Goal: Check status: Check status

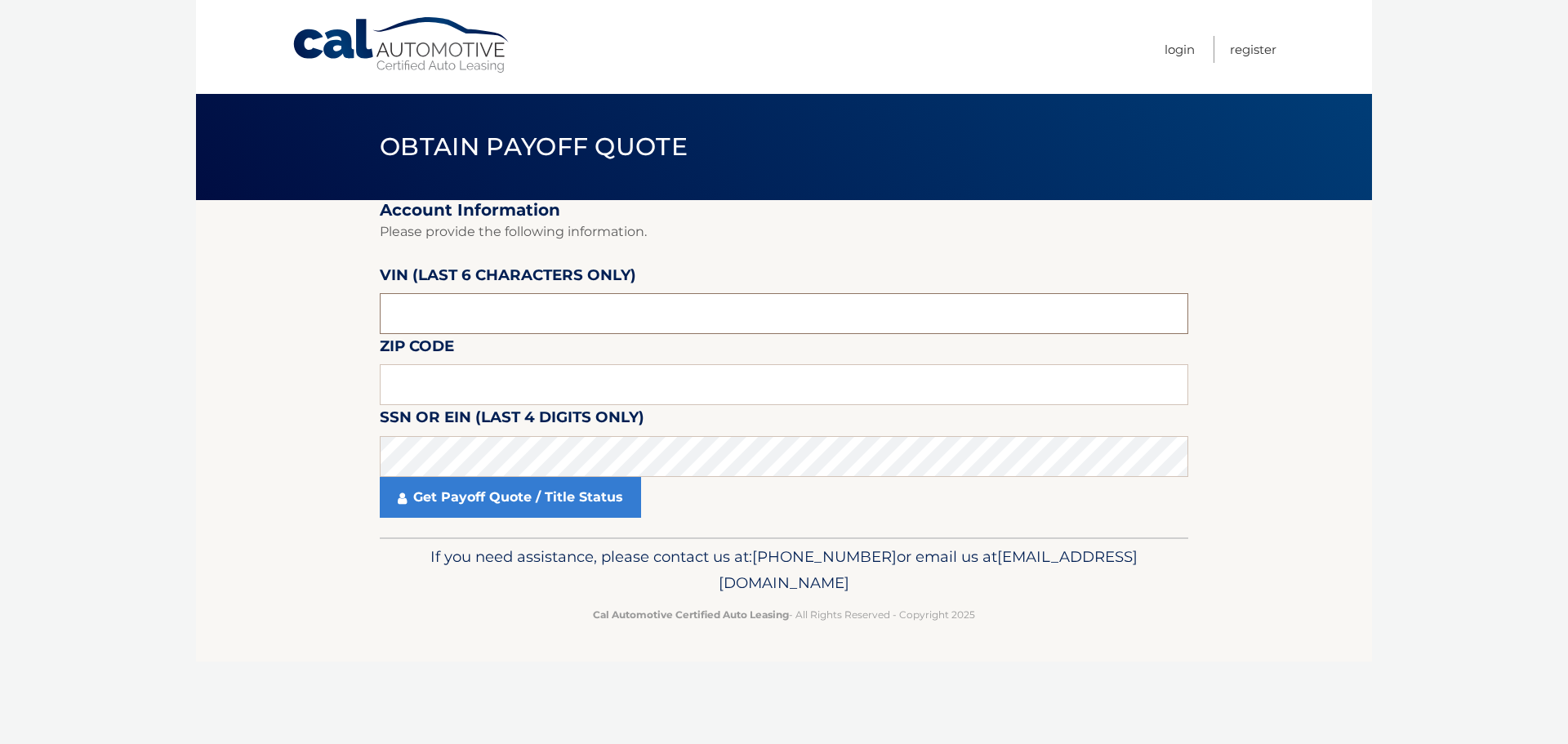
click at [534, 308] on input "text" at bounding box center [784, 314] width 809 height 41
click at [623, 308] on input "text" at bounding box center [784, 314] width 809 height 41
click at [524, 391] on input "text" at bounding box center [784, 385] width 809 height 41
click at [509, 381] on input "text" at bounding box center [784, 385] width 809 height 41
type input "11566"
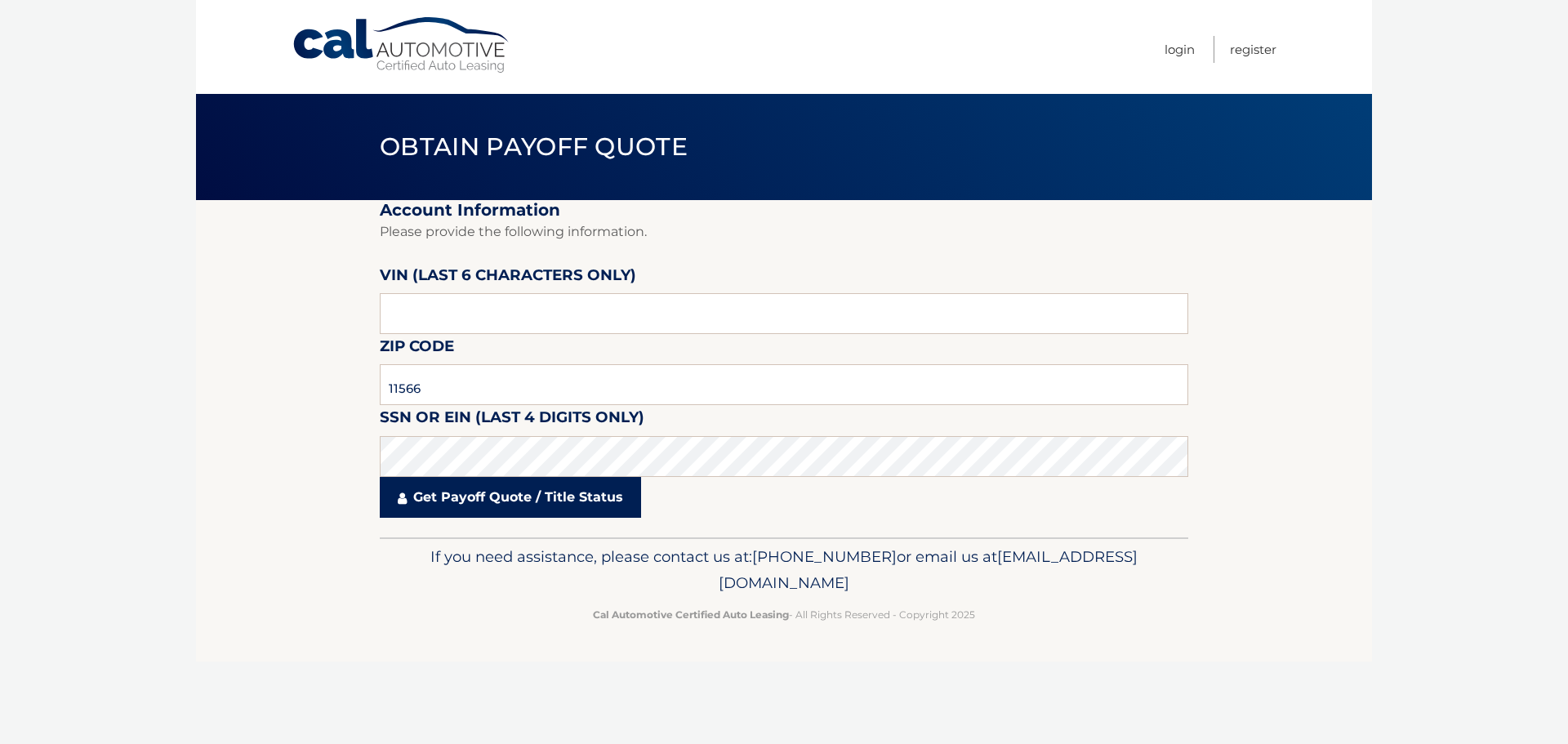
click at [504, 505] on link "Get Payoff Quote / Title Status" at bounding box center [510, 498] width 261 height 41
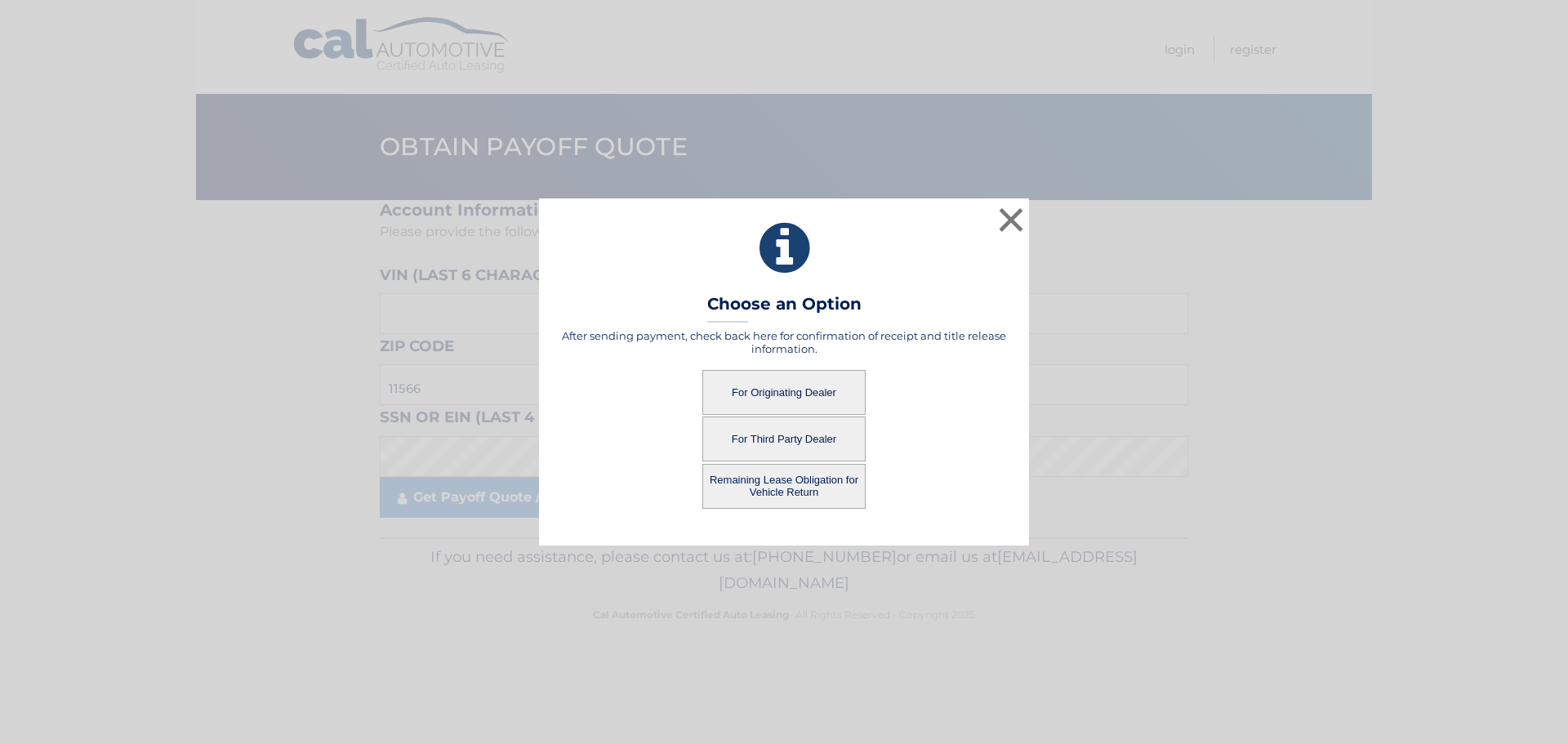
click at [822, 396] on button "For Originating Dealer" at bounding box center [784, 392] width 164 height 45
click at [799, 393] on button "For Originating Dealer" at bounding box center [784, 392] width 164 height 45
